Goal: Task Accomplishment & Management: Manage account settings

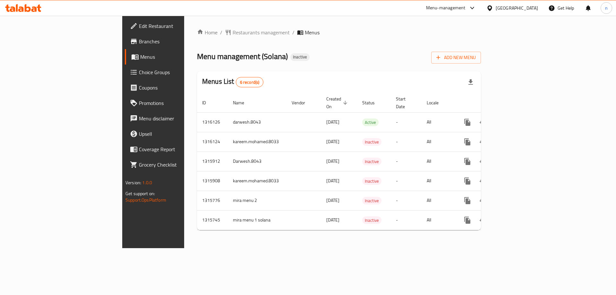
click at [139, 44] on span "Branches" at bounding box center [179, 42] width 81 height 8
click at [476, 61] on span "Add New Menu" at bounding box center [455, 58] width 39 height 8
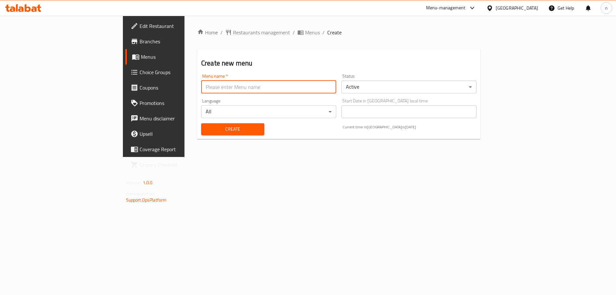
drag, startPoint x: 250, startPoint y: 88, endPoint x: 249, endPoint y: 92, distance: 4.2
click at [250, 88] on input "text" at bounding box center [268, 86] width 135 height 13
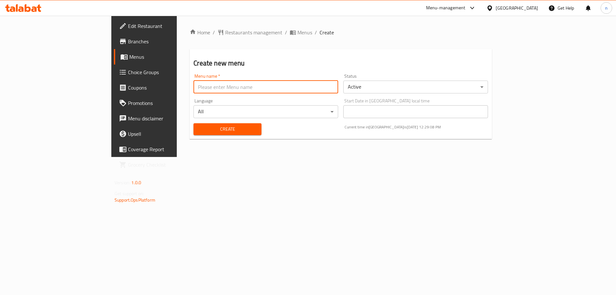
type input "Nader.8036"
click at [198, 129] on span "Create" at bounding box center [226, 129] width 57 height 8
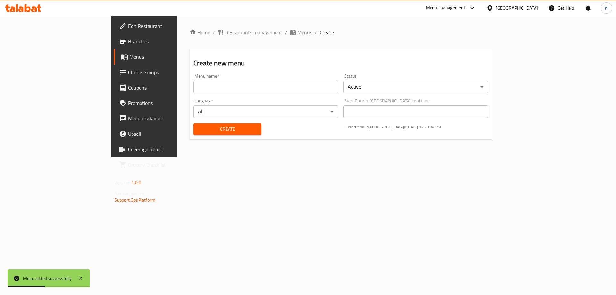
click at [297, 30] on span "Menus" at bounding box center [304, 33] width 15 height 8
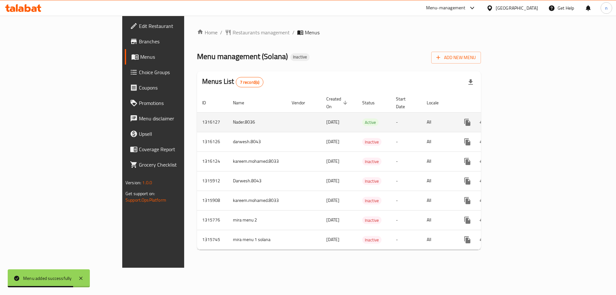
click at [521, 114] on link "enhanced table" at bounding box center [513, 121] width 15 height 15
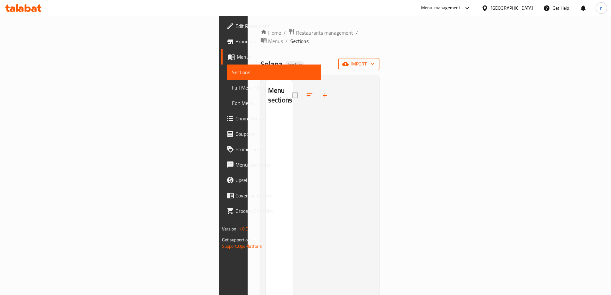
click at [374, 60] on span "import" at bounding box center [358, 64] width 31 height 8
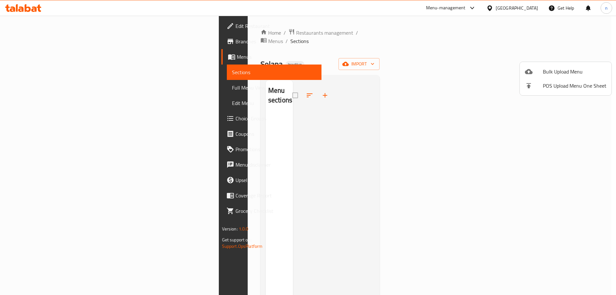
click at [532, 72] on icon at bounding box center [529, 71] width 8 height 5
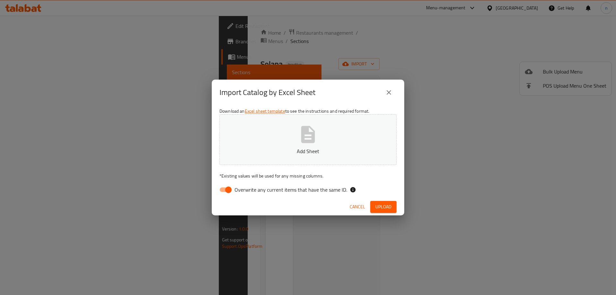
click at [272, 139] on button "Add Sheet" at bounding box center [307, 139] width 177 height 51
click at [227, 186] on input "Overwrite any current items that have the same ID." at bounding box center [228, 189] width 37 height 12
checkbox input "false"
click at [394, 204] on button "Upload" at bounding box center [383, 207] width 26 height 12
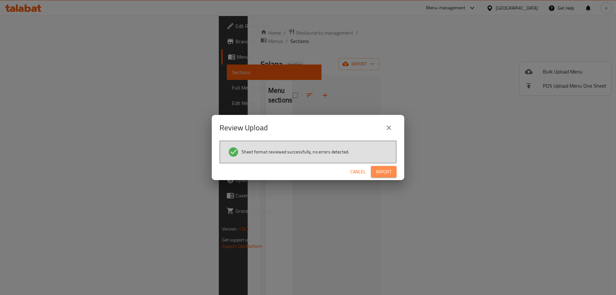
click at [384, 171] on span "Import" at bounding box center [383, 172] width 15 height 8
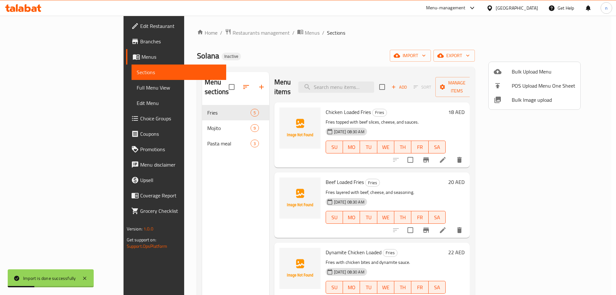
click at [34, 88] on div at bounding box center [308, 147] width 616 height 295
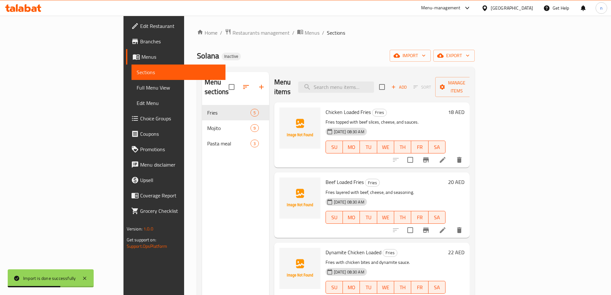
click at [137, 88] on span "Full Menu View" at bounding box center [179, 88] width 84 height 8
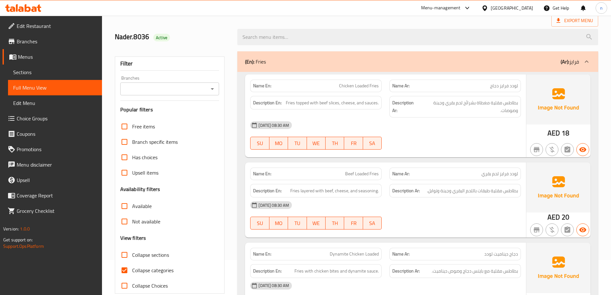
scroll to position [128, 0]
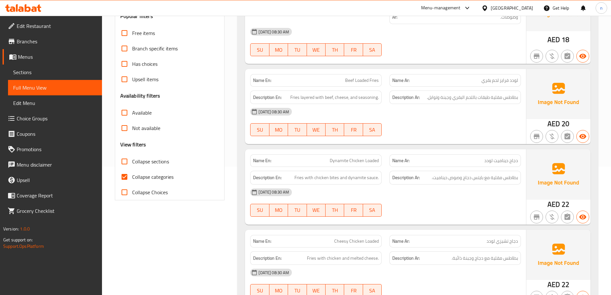
click at [131, 176] on input "Collapse categories" at bounding box center [124, 176] width 15 height 15
checkbox input "false"
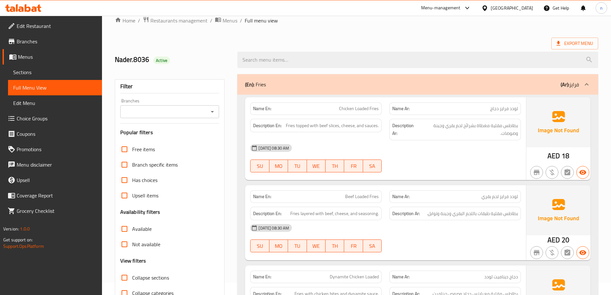
scroll to position [0, 0]
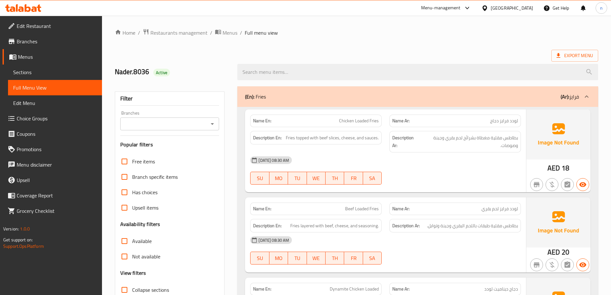
click at [549, 165] on span "AED" at bounding box center [553, 168] width 13 height 13
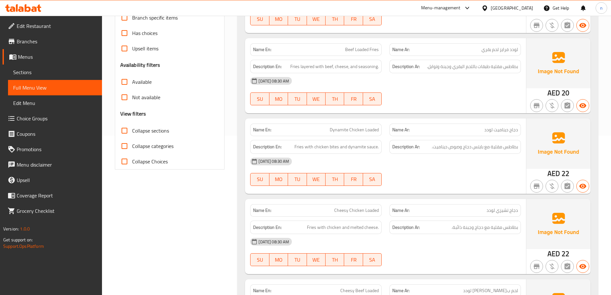
scroll to position [160, 0]
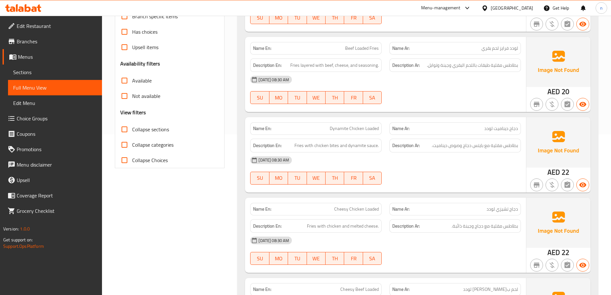
click at [367, 48] on span "Beef Loaded Fries" at bounding box center [362, 48] width 34 height 7
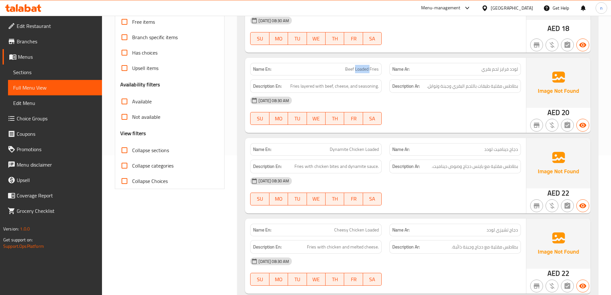
scroll to position [128, 0]
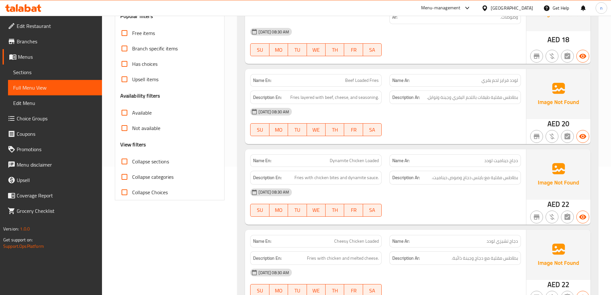
click at [370, 98] on span "Fries layered with beef, cheese, and seasoning." at bounding box center [334, 97] width 89 height 8
copy span "seasoning"
click at [429, 134] on div at bounding box center [454, 136] width 139 height 8
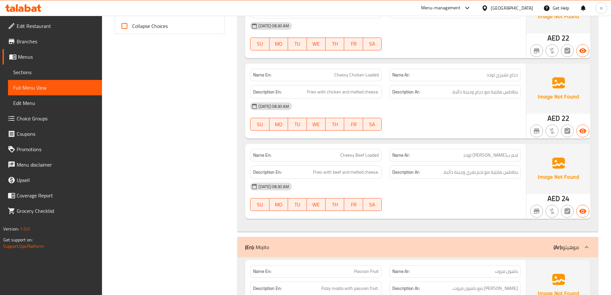
scroll to position [321, 0]
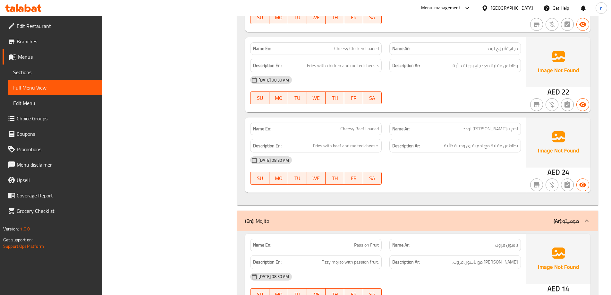
click at [479, 130] on span "لحم ب[PERSON_NAME] لودد" at bounding box center [490, 128] width 55 height 7
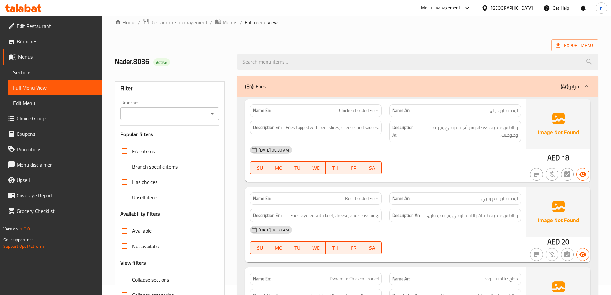
scroll to position [0, 0]
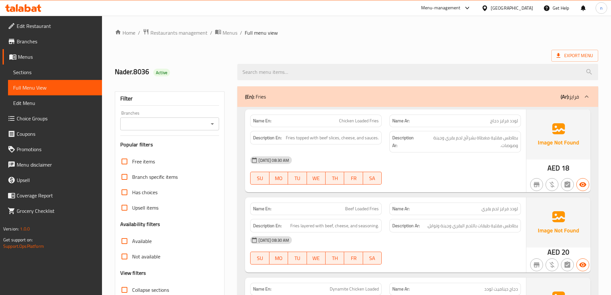
click at [364, 122] on span "Chicken Loaded Fries" at bounding box center [359, 120] width 40 height 7
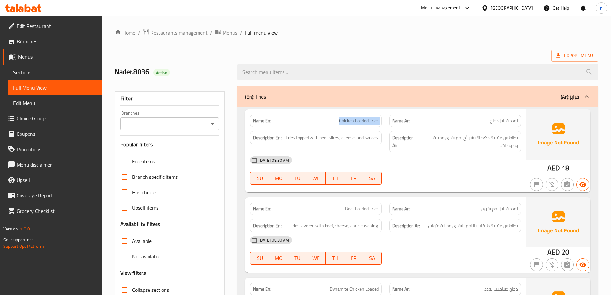
click at [364, 122] on span "Chicken Loaded Fries" at bounding box center [359, 120] width 40 height 7
click at [36, 71] on span "Sections" at bounding box center [55, 72] width 84 height 8
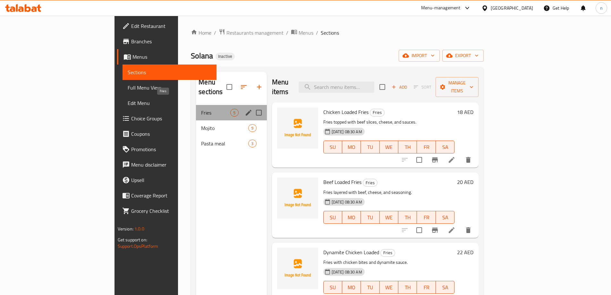
click at [201, 109] on span "Fries" at bounding box center [215, 113] width 29 height 8
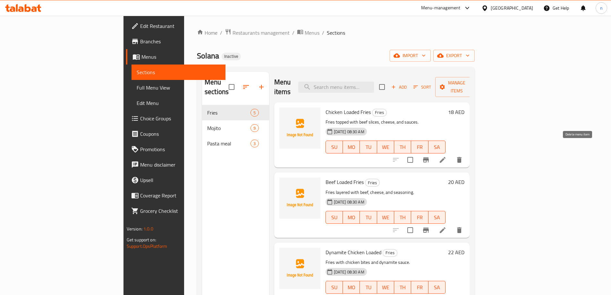
click at [463, 156] on icon "delete" at bounding box center [459, 160] width 8 height 8
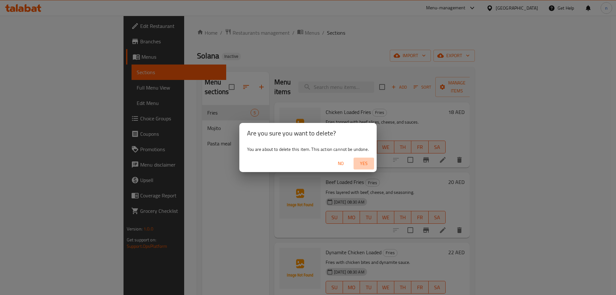
click at [364, 164] on span "Yes" at bounding box center [363, 163] width 15 height 8
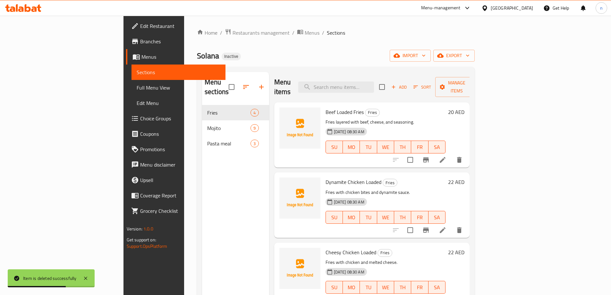
click at [451, 154] on li at bounding box center [443, 160] width 18 height 12
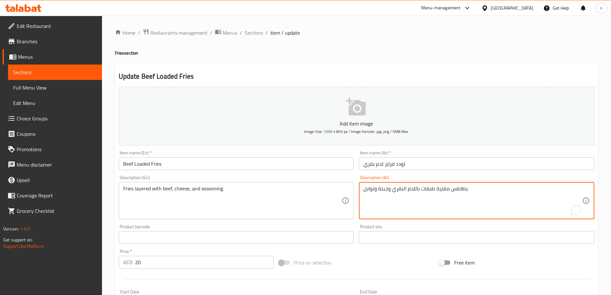
drag, startPoint x: 415, startPoint y: 191, endPoint x: 419, endPoint y: 193, distance: 4.9
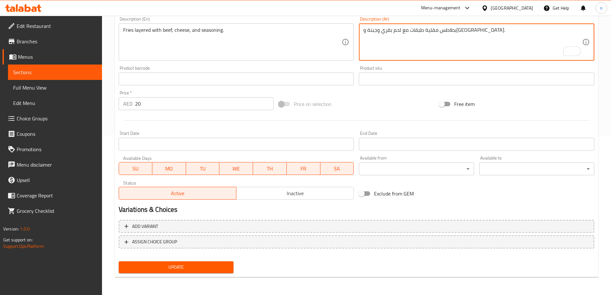
type textarea "بطاطس مقلية طبقات مع لحم بقري وجبنة و[GEOGRAPHIC_DATA]."
click at [224, 264] on span "Update" at bounding box center [176, 267] width 105 height 8
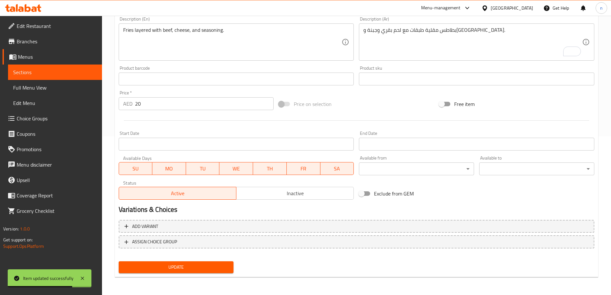
click at [43, 59] on span "Menus" at bounding box center [57, 57] width 79 height 8
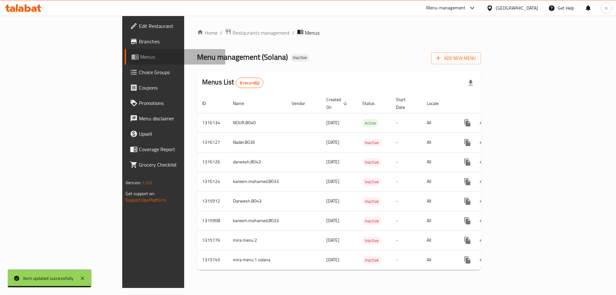
click at [140, 59] on span "Menus" at bounding box center [180, 57] width 80 height 8
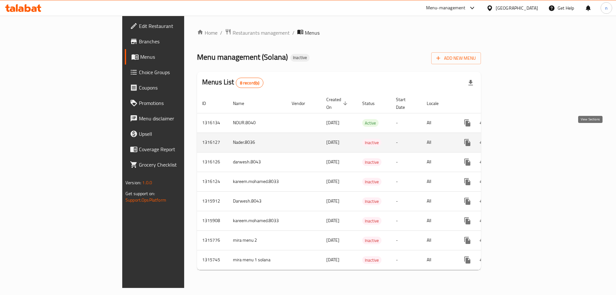
click at [517, 139] on icon "enhanced table" at bounding box center [514, 143] width 8 height 8
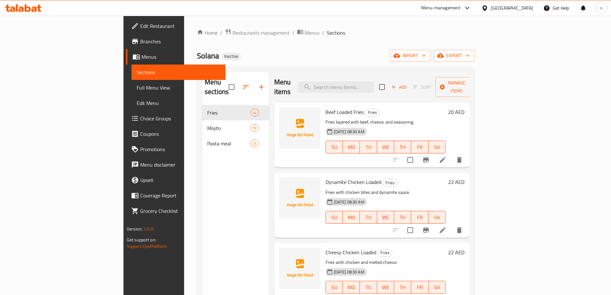
click at [137, 91] on span "Full Menu View" at bounding box center [179, 88] width 84 height 8
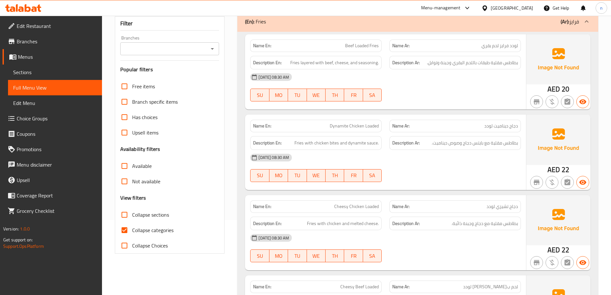
scroll to position [64, 0]
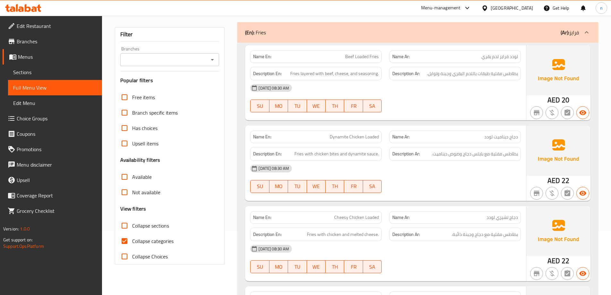
click at [354, 134] on span "Dynamite Chicken Loaded" at bounding box center [354, 136] width 49 height 7
click at [471, 165] on div "[DATE] 08:30 AM" at bounding box center [385, 168] width 278 height 15
click at [470, 158] on div "Description Ar: بطاطس مقلية مع بايتس دجاج وصوص ديناميت." at bounding box center [454, 154] width 131 height 14
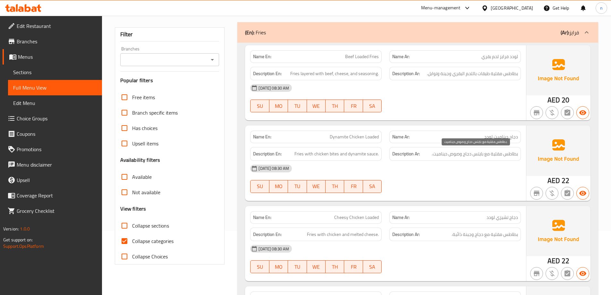
click at [462, 154] on span "بطاطس مقلية مع بايتس دجاج وصوص ديناميت." at bounding box center [475, 154] width 86 height 8
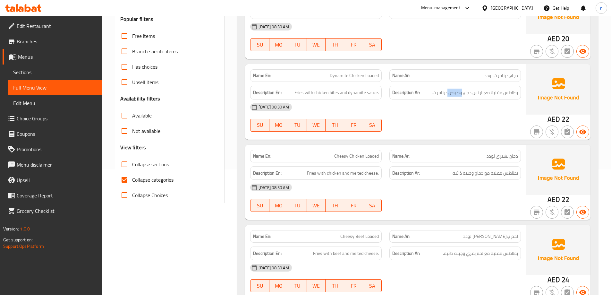
scroll to position [128, 0]
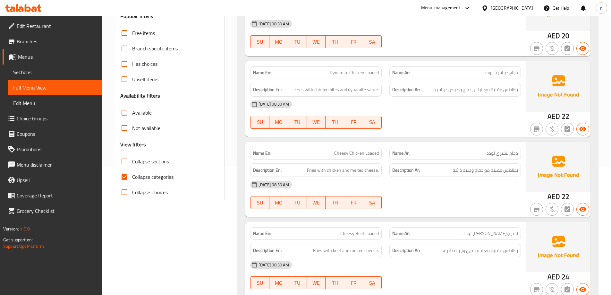
click at [359, 156] on span "Cheesy Chicken Loaded" at bounding box center [356, 153] width 45 height 7
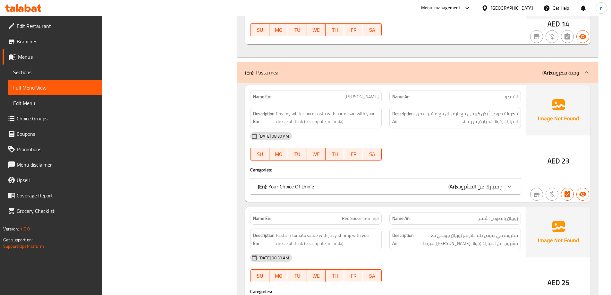
scroll to position [1154, 0]
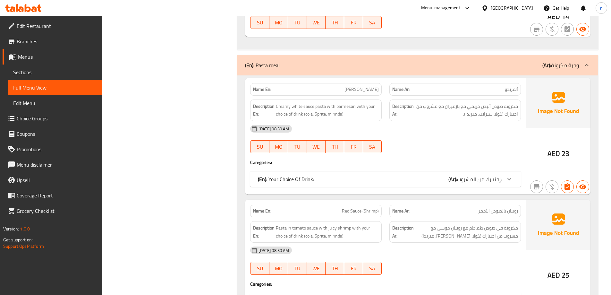
click at [488, 177] on div "(En): Your Choice Of Drink: (Ar): إختيارك من المشروب:" at bounding box center [385, 178] width 271 height 15
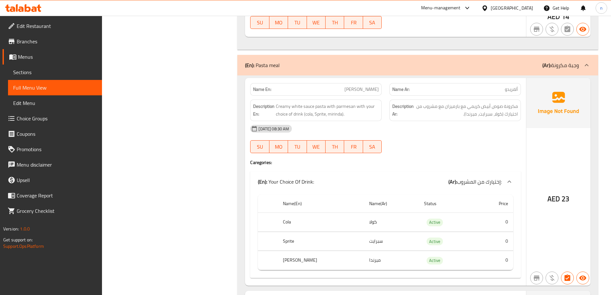
click at [504, 174] on div at bounding box center [509, 181] width 15 height 15
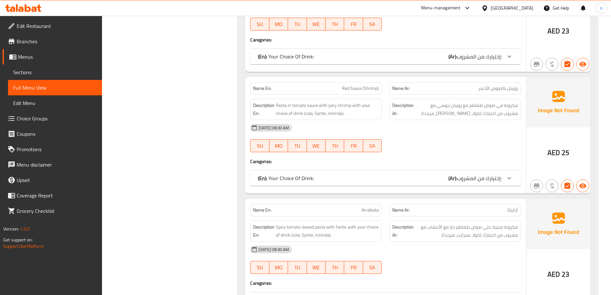
scroll to position [1283, 0]
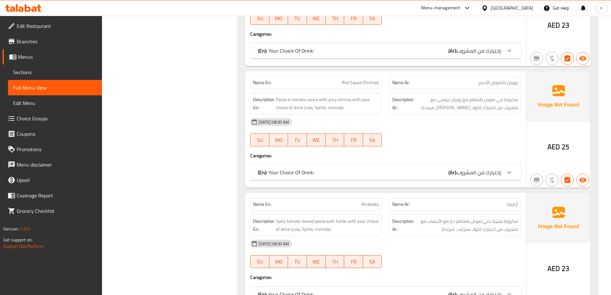
click at [504, 165] on div at bounding box center [509, 172] width 15 height 15
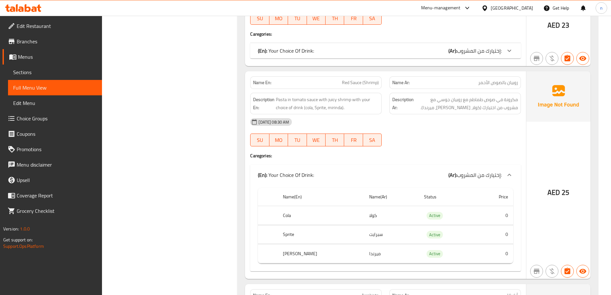
click at [484, 46] on span "إختيارك من المشروب:" at bounding box center [479, 51] width 45 height 10
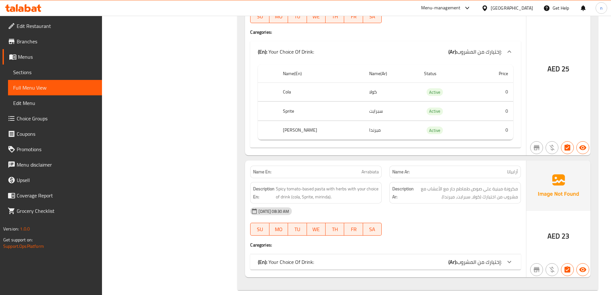
scroll to position [1497, 0]
click at [491, 257] on span "إختيارك من المشروب:" at bounding box center [479, 262] width 45 height 10
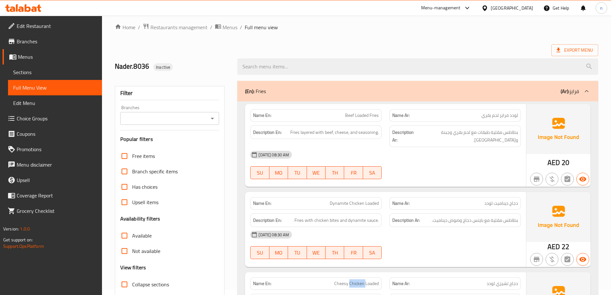
scroll to position [0, 0]
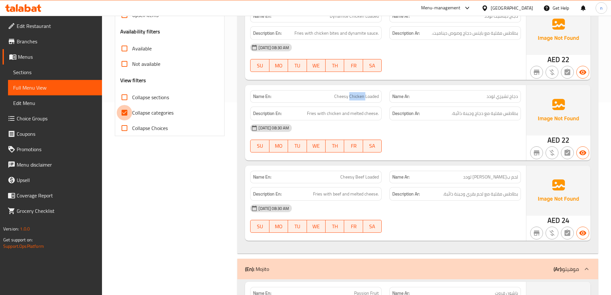
click at [132, 109] on input "Collapse categories" at bounding box center [124, 112] width 15 height 15
checkbox input "false"
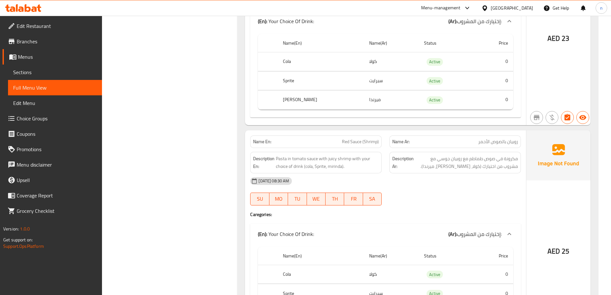
scroll to position [1203, 0]
